Goal: Task Accomplishment & Management: Manage account settings

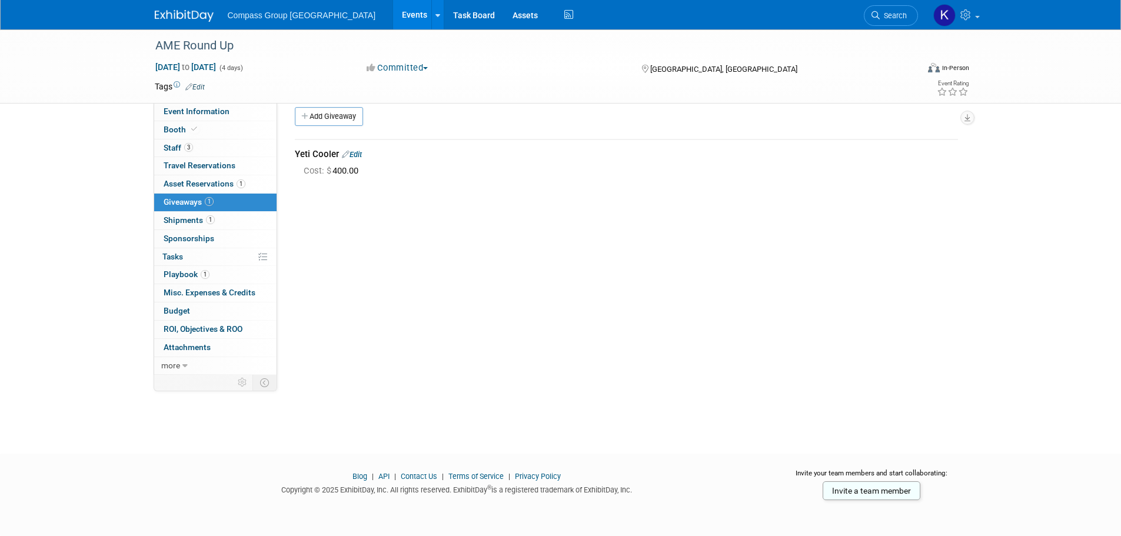
click at [393, 18] on link "Events" at bounding box center [414, 14] width 43 height 29
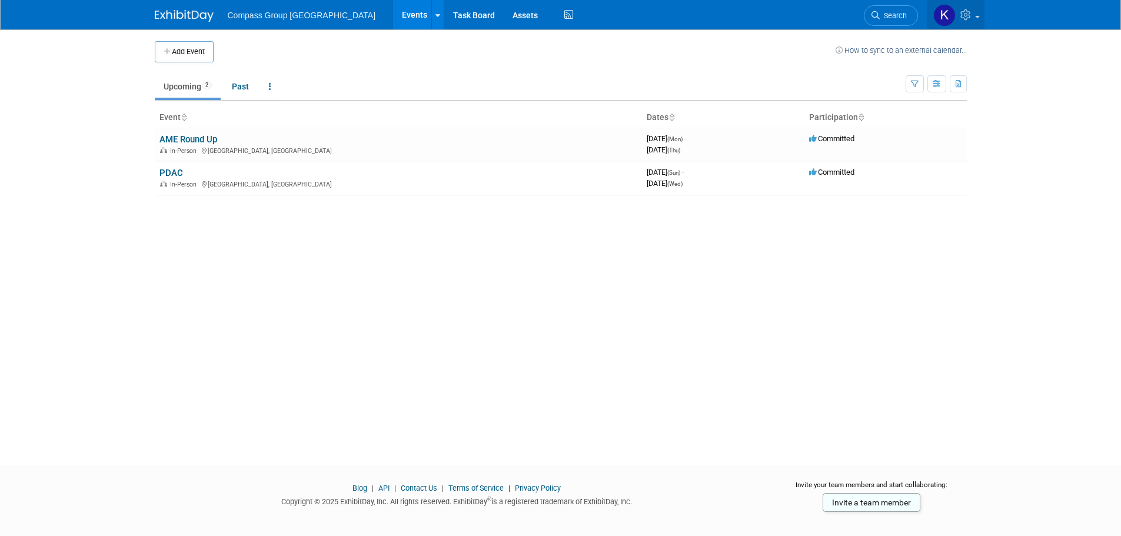
click at [976, 16] on span at bounding box center [977, 17] width 5 height 2
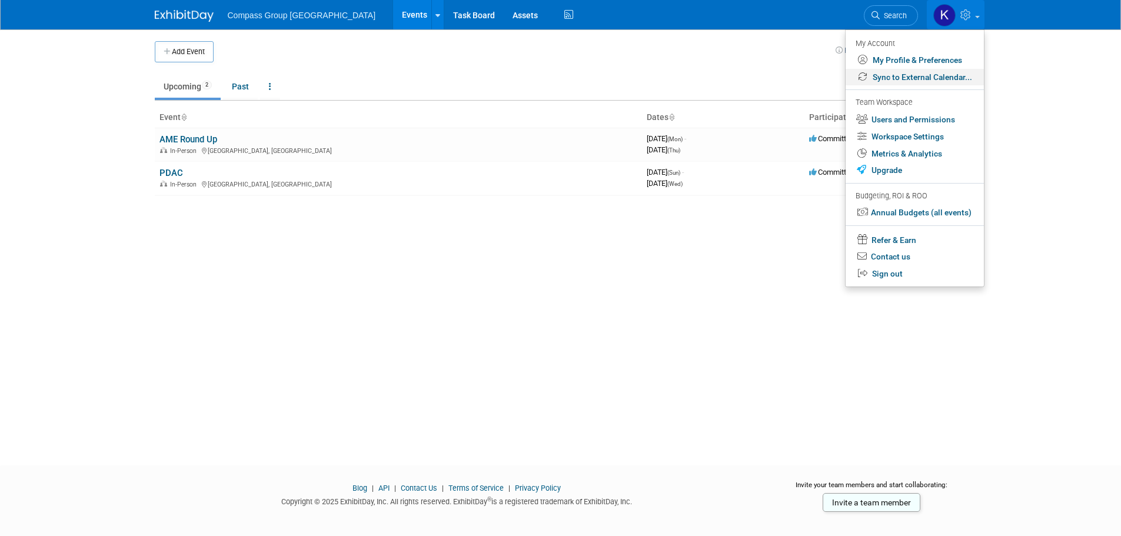
click at [965, 70] on link "Sync to External Calendar..." at bounding box center [914, 77] width 138 height 17
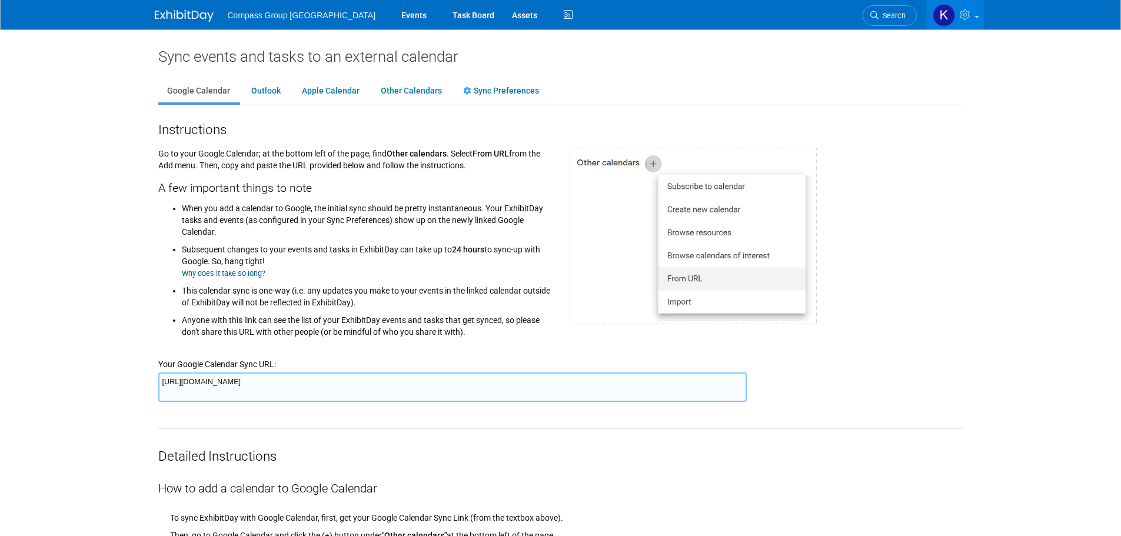
click at [969, 12] on icon at bounding box center [966, 14] width 14 height 11
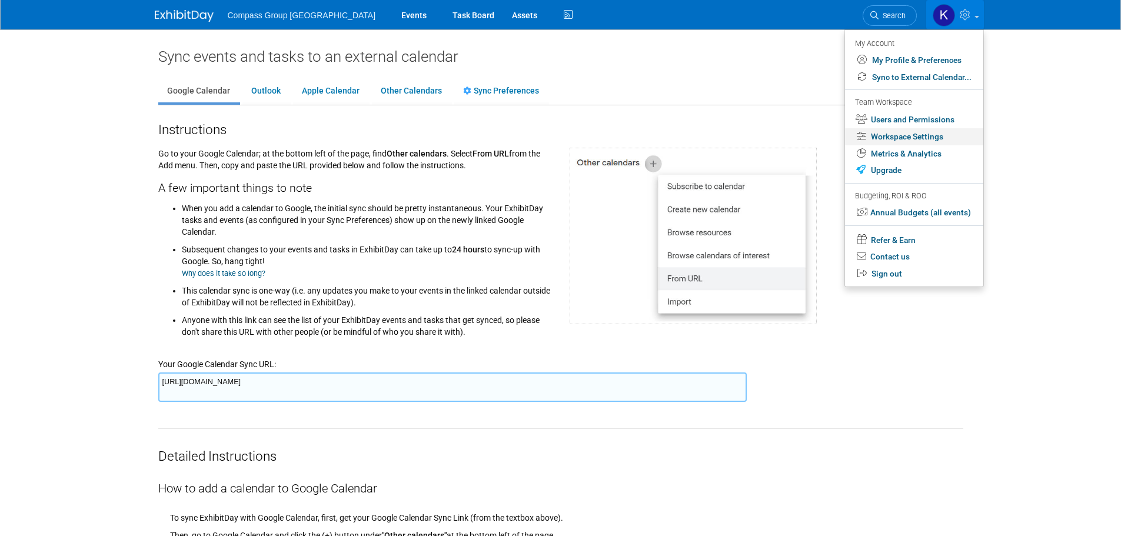
click at [937, 136] on link "Workspace Settings" at bounding box center [914, 136] width 138 height 17
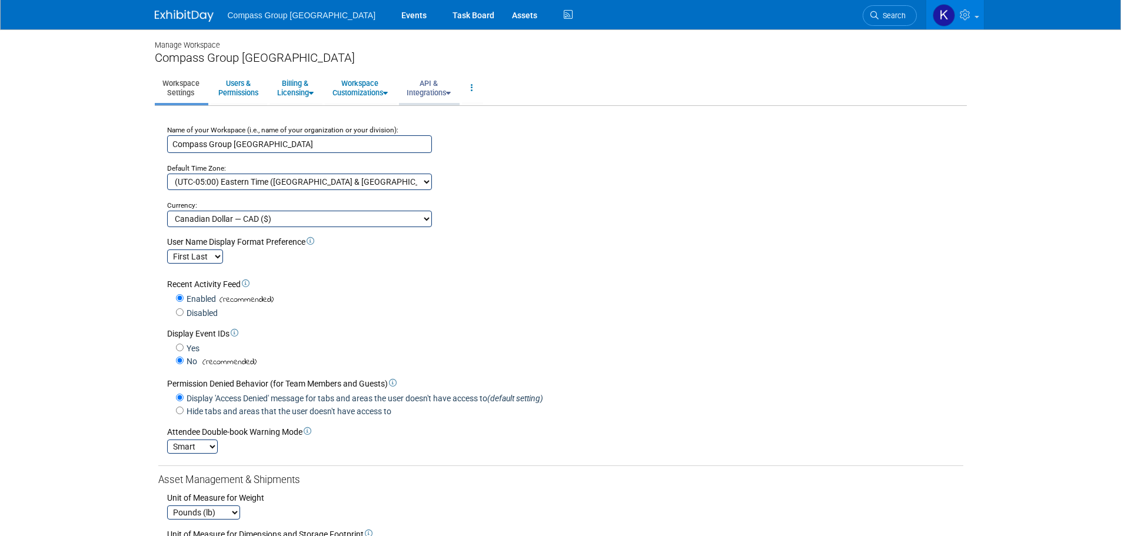
click at [458, 84] on link "API & Integrations" at bounding box center [428, 88] width 59 height 29
click at [443, 111] on link "API Access" at bounding box center [445, 115] width 93 height 18
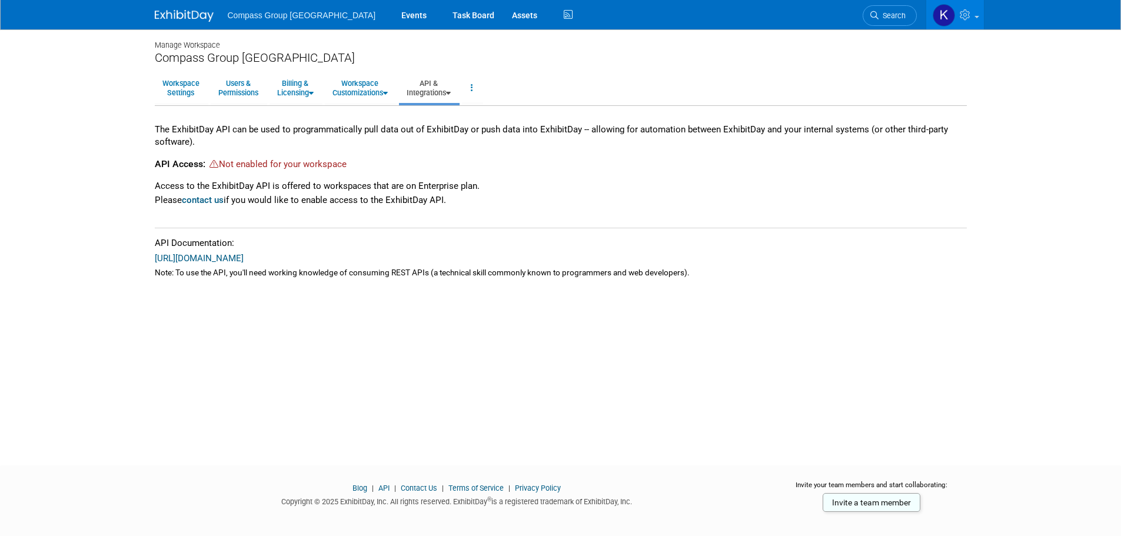
click at [451, 92] on icon at bounding box center [448, 93] width 5 height 8
click at [452, 135] on link "Integrations via Zapier" at bounding box center [445, 133] width 93 height 18
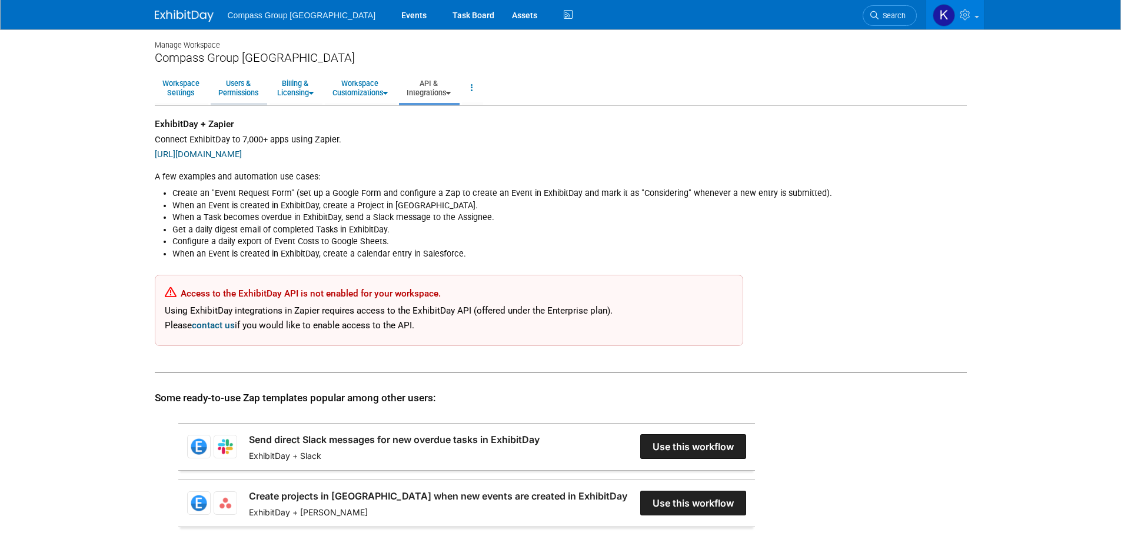
click at [250, 83] on link "Users & Permissions" at bounding box center [238, 88] width 55 height 29
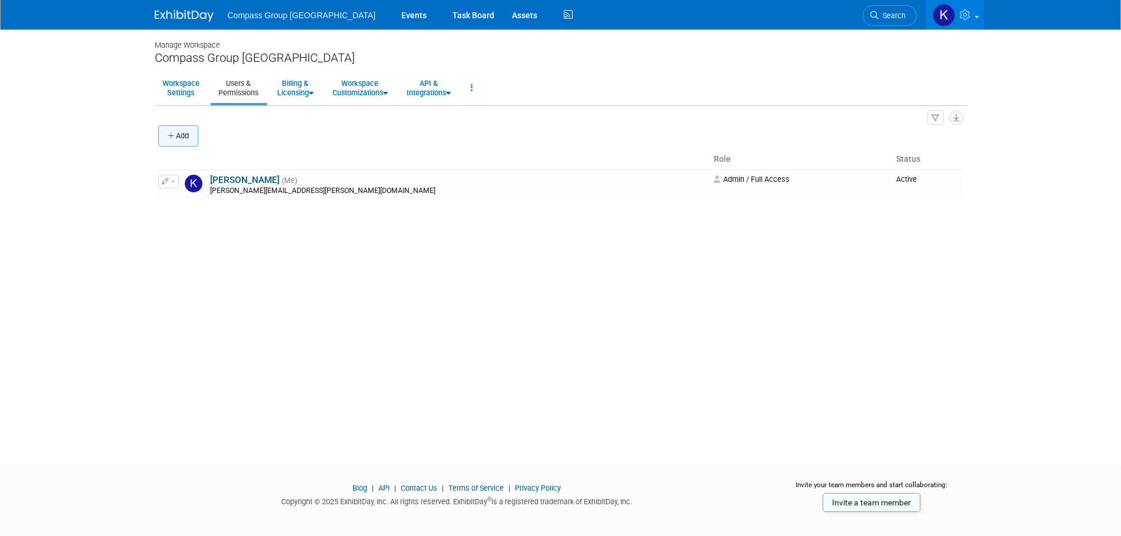
click at [191, 136] on button "Add" at bounding box center [178, 135] width 40 height 21
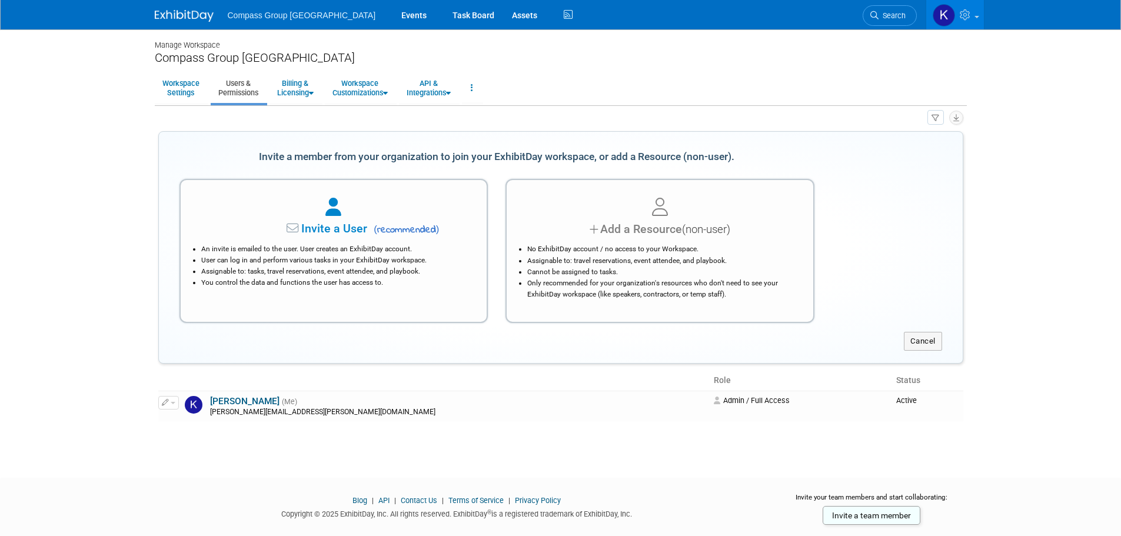
click at [123, 140] on body "Compass Group Canada Events Task Board Assets Activity Feed" at bounding box center [560, 268] width 1121 height 536
click at [185, 85] on link "Workspace Settings" at bounding box center [181, 88] width 52 height 29
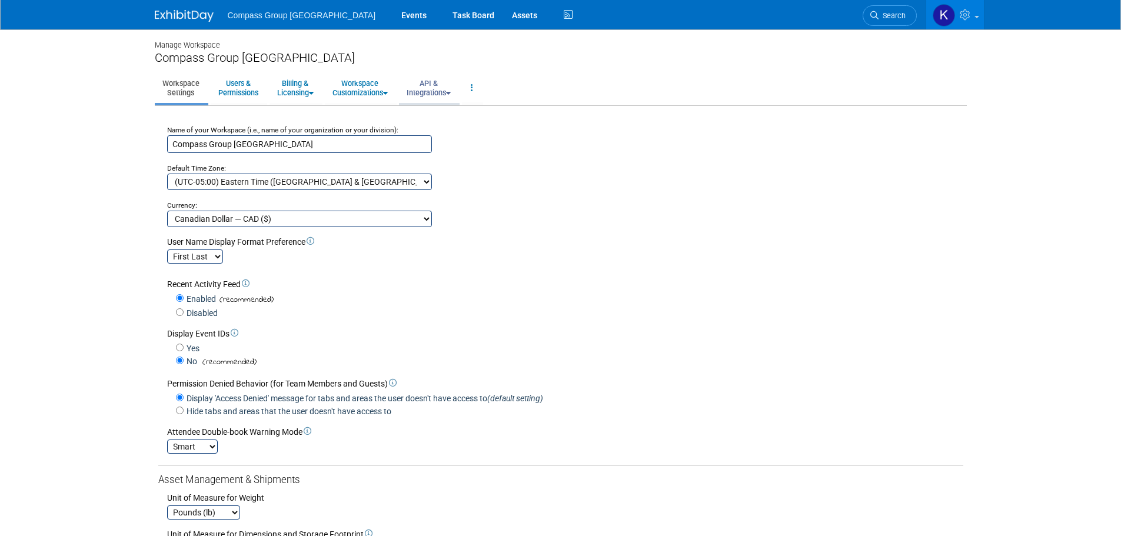
click at [438, 90] on link "API & Integrations" at bounding box center [428, 88] width 59 height 29
click at [434, 132] on link "Integrations via Zapier" at bounding box center [445, 133] width 93 height 18
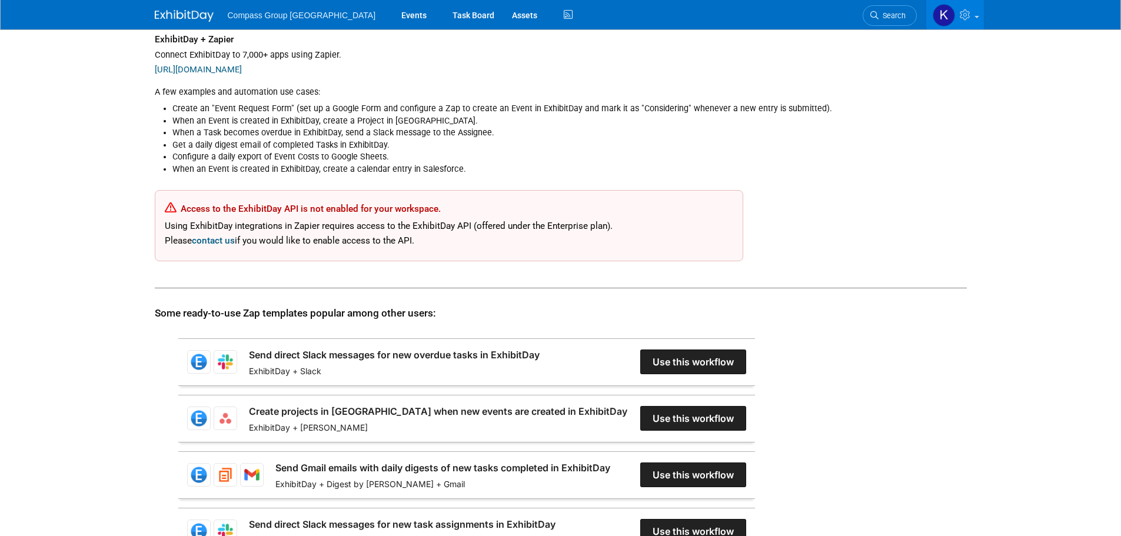
scroll to position [235, 0]
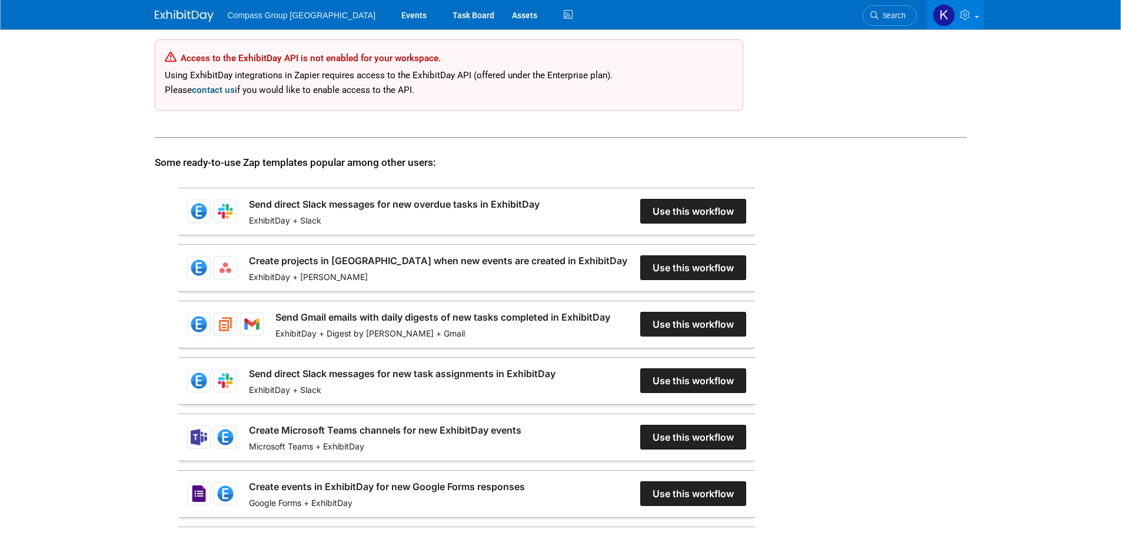
click at [521, 435] on link "Create Microsoft Teams channels for new ExhibitDay events" at bounding box center [385, 430] width 272 height 14
click at [82, 112] on body "Compass Group Canada Events Task Board Assets Activity Feed" at bounding box center [560, 33] width 1121 height 536
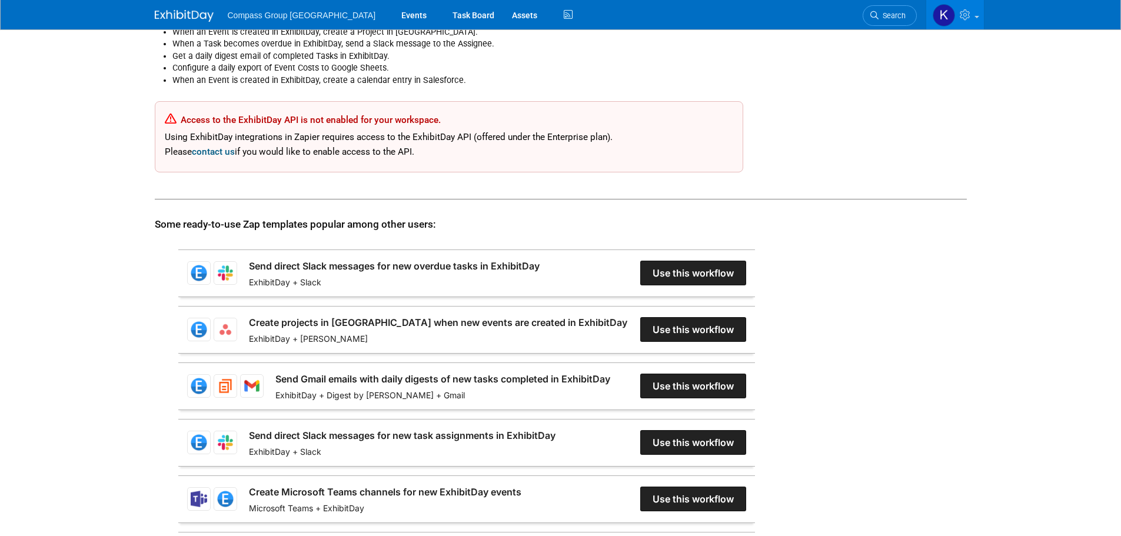
scroll to position [0, 0]
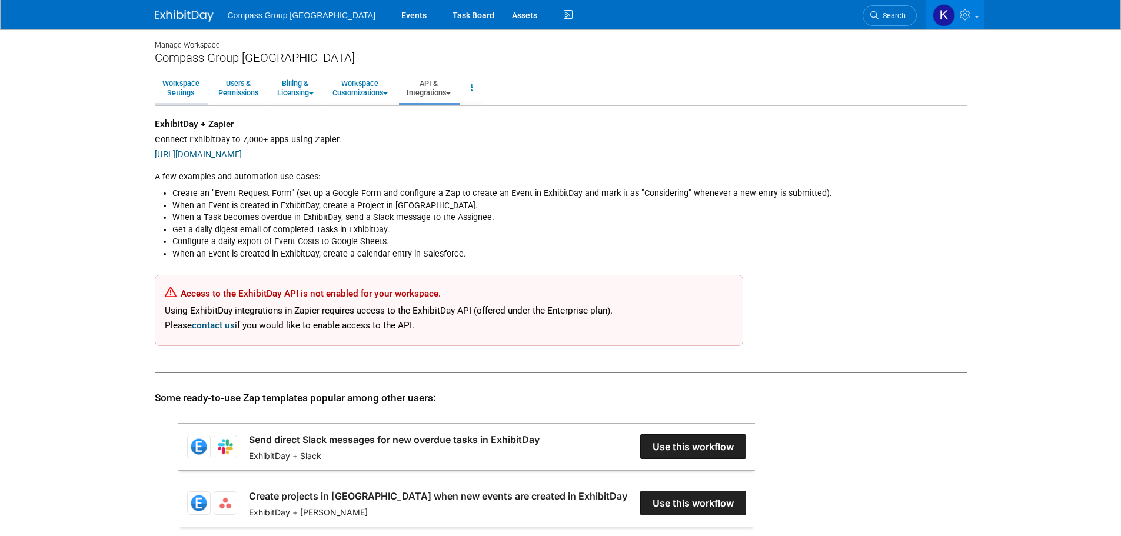
click at [174, 88] on link "Workspace Settings" at bounding box center [181, 88] width 52 height 29
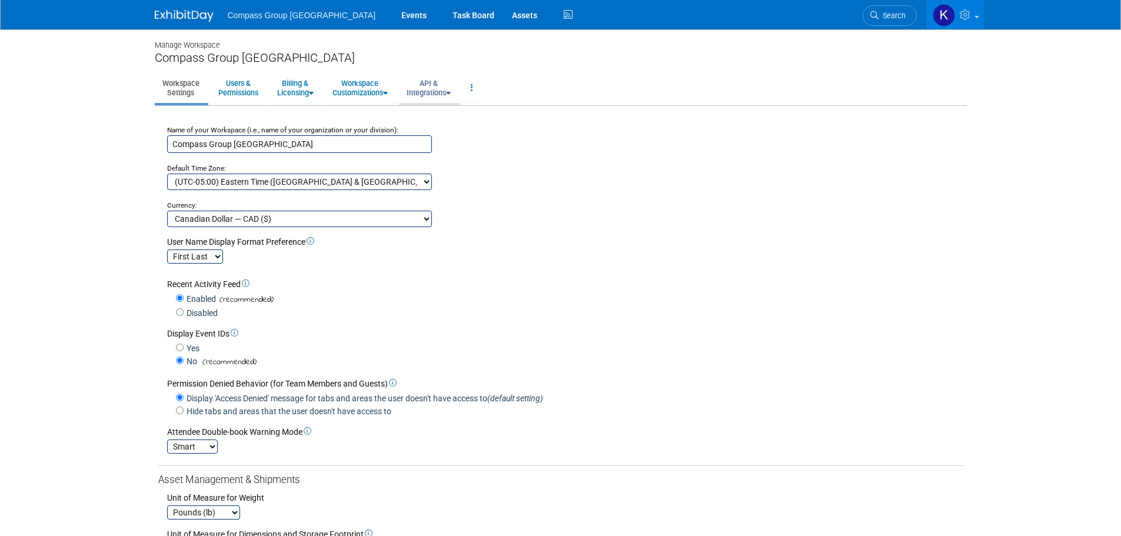
click at [434, 82] on link "API & Integrations" at bounding box center [428, 88] width 59 height 29
click at [436, 112] on link "API Access" at bounding box center [445, 115] width 93 height 18
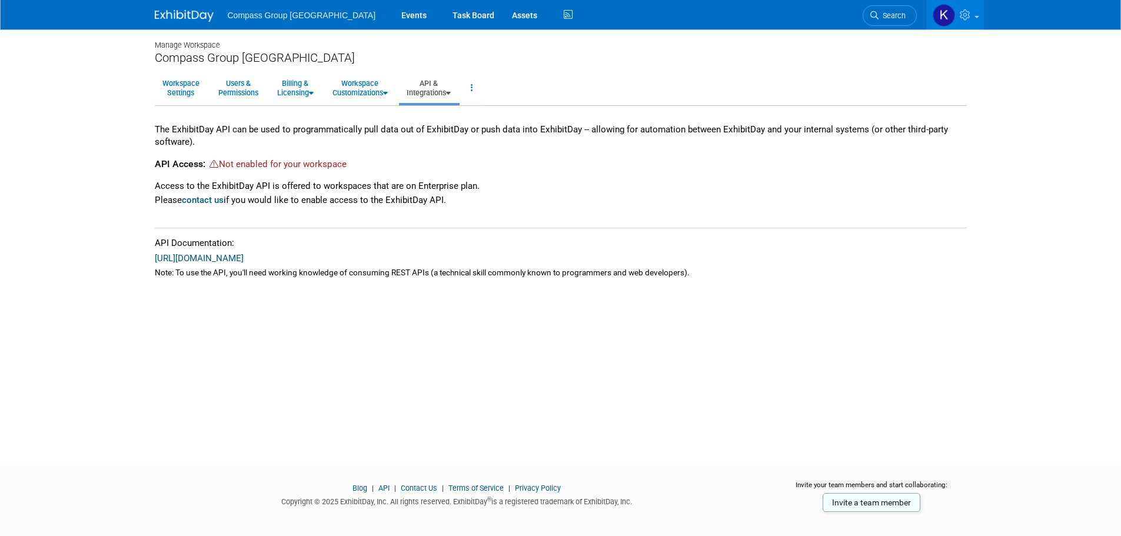
click at [284, 168] on span "Not enabled for your workspace" at bounding box center [283, 164] width 128 height 11
